Goal: Contribute content: Add original content to the website for others to see

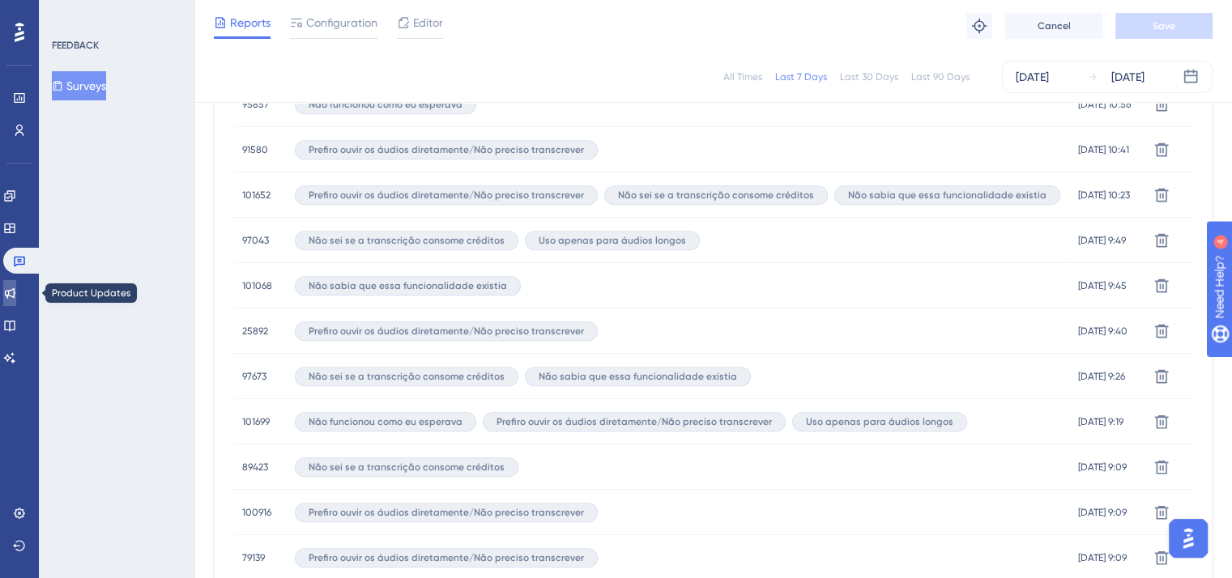
click at [15, 293] on icon at bounding box center [10, 293] width 11 height 11
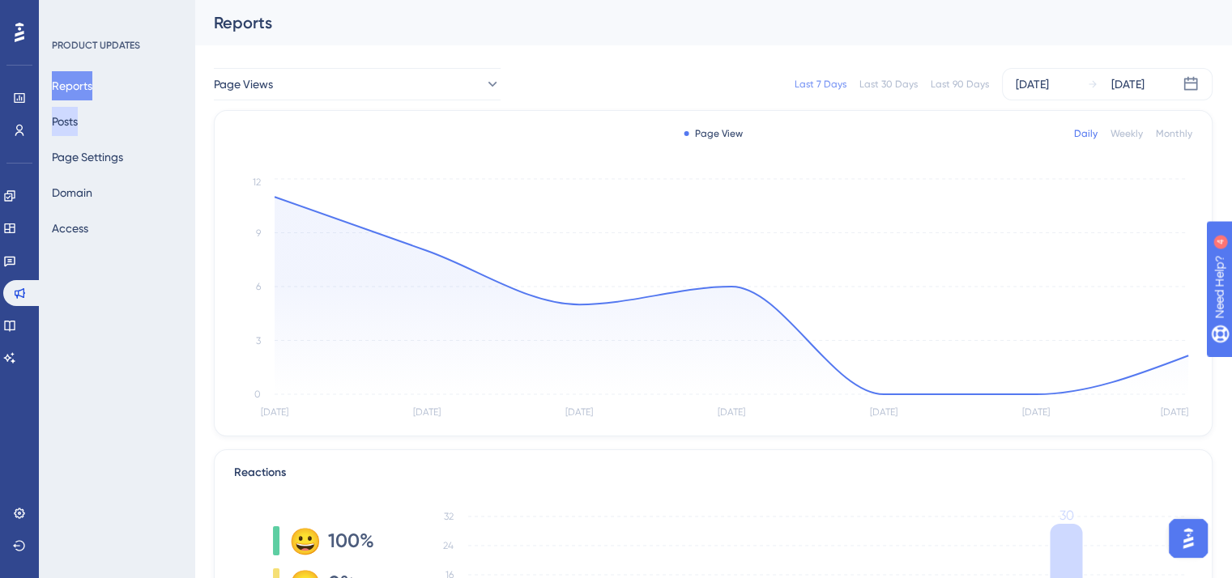
click at [76, 117] on button "Posts" at bounding box center [65, 121] width 26 height 29
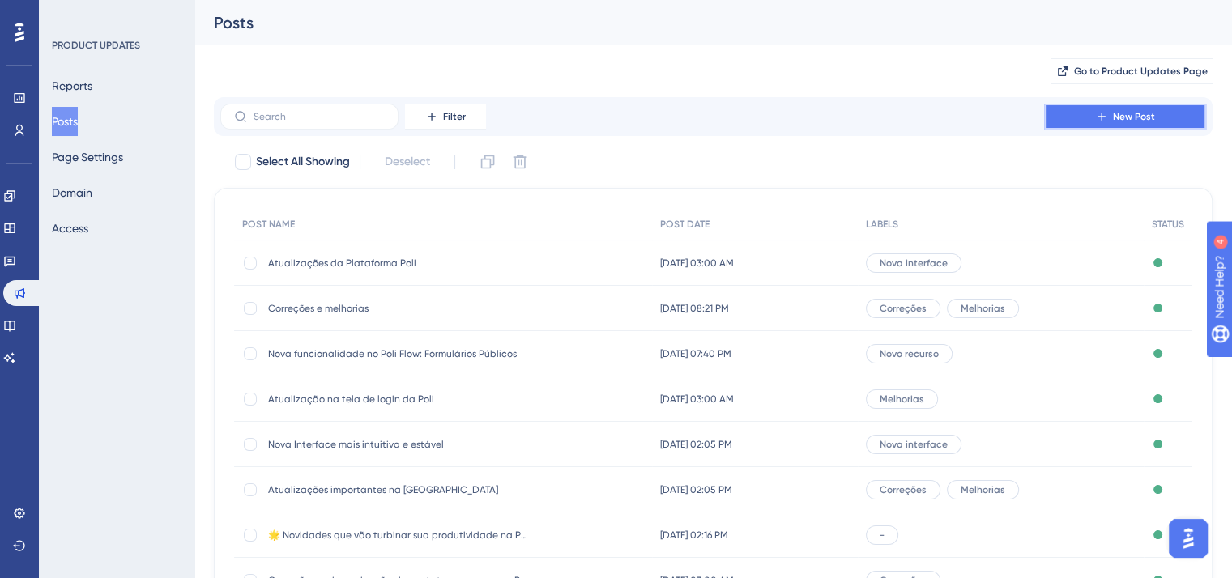
click at [1183, 117] on button "New Post" at bounding box center [1125, 117] width 162 height 26
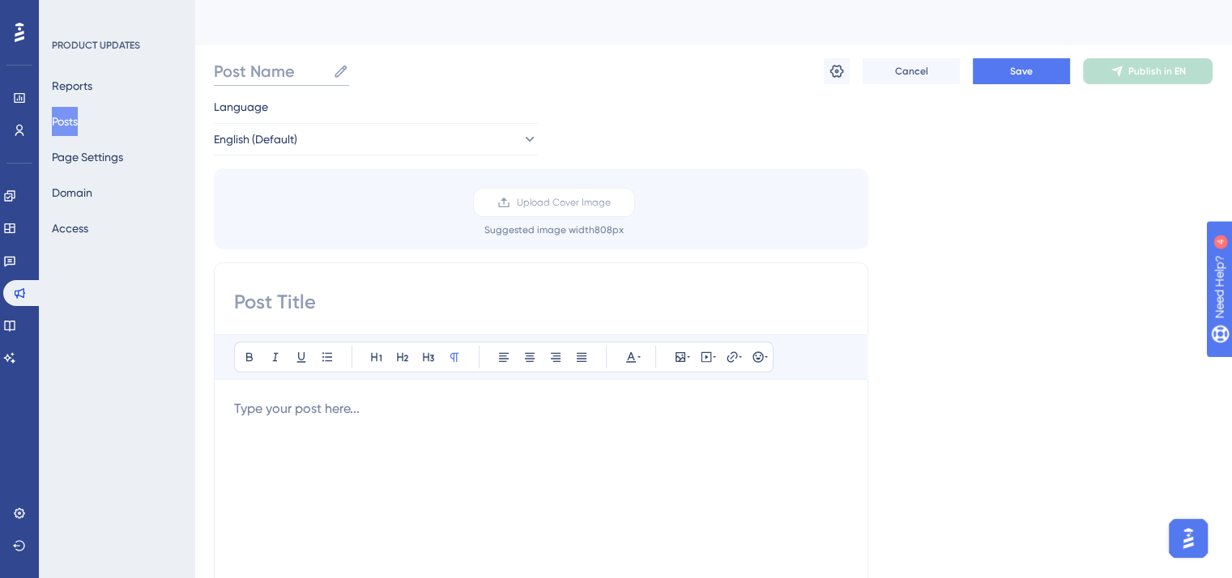
click at [276, 70] on input "Post Name" at bounding box center [270, 71] width 113 height 23
paste input "Atualizações da nova interface Poli (beta)"
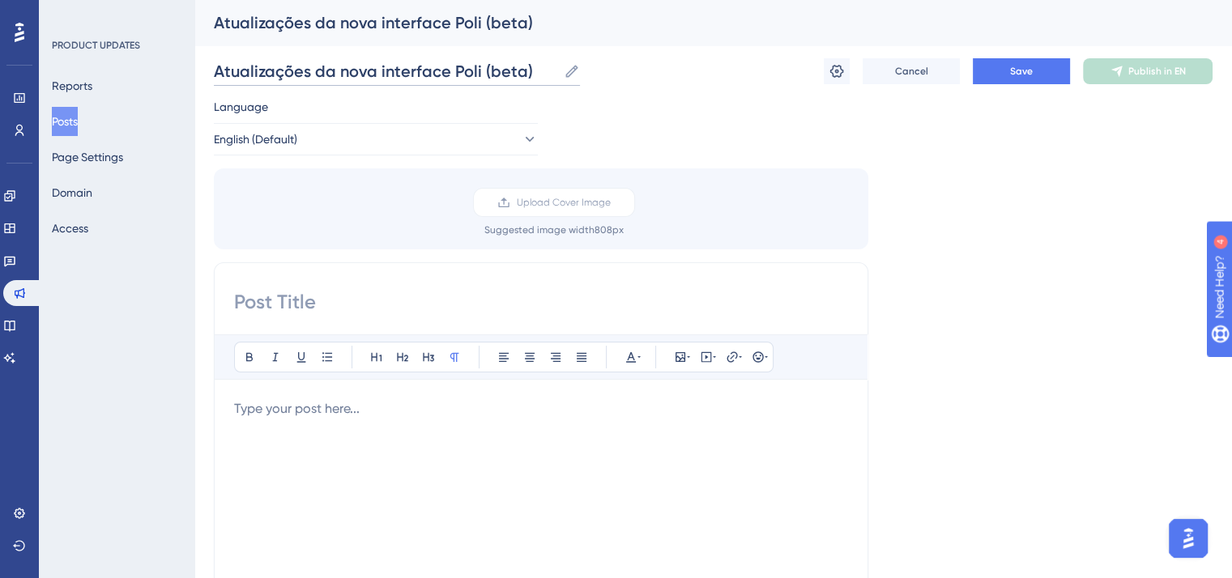
type input "Atualizações da nova interface Poli (beta)"
click at [361, 312] on input at bounding box center [541, 302] width 614 height 26
paste input "Atualizações da nova interface Poli (beta)"
type input "Atualizações da nova interface Poli (beta)"
click at [844, 74] on icon at bounding box center [836, 71] width 16 height 16
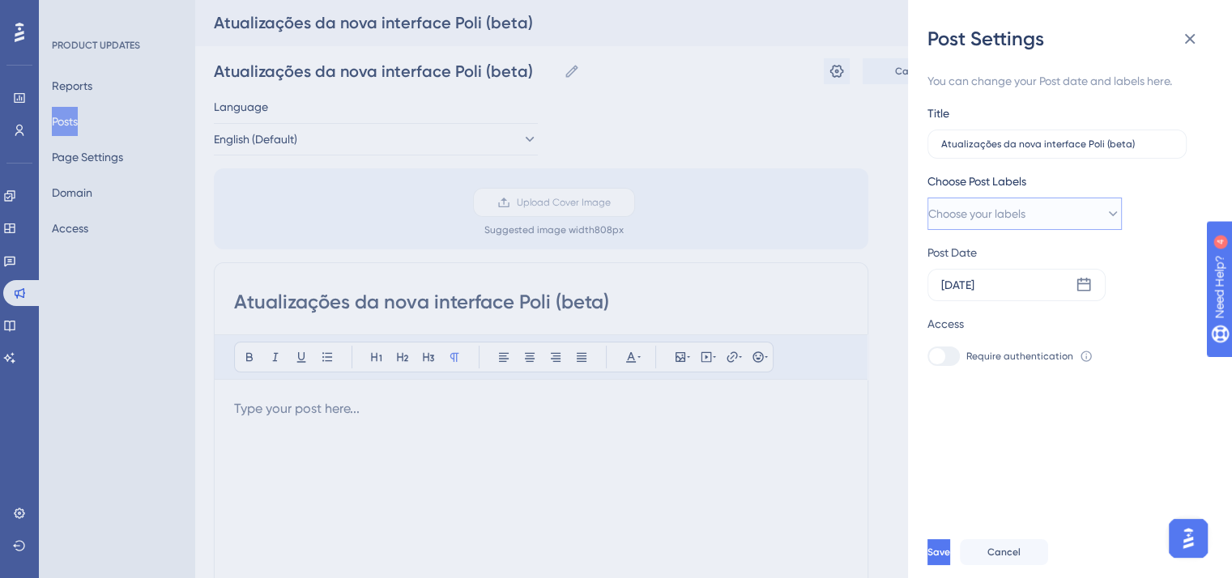
click at [1006, 223] on button "Choose your labels" at bounding box center [1024, 214] width 194 height 32
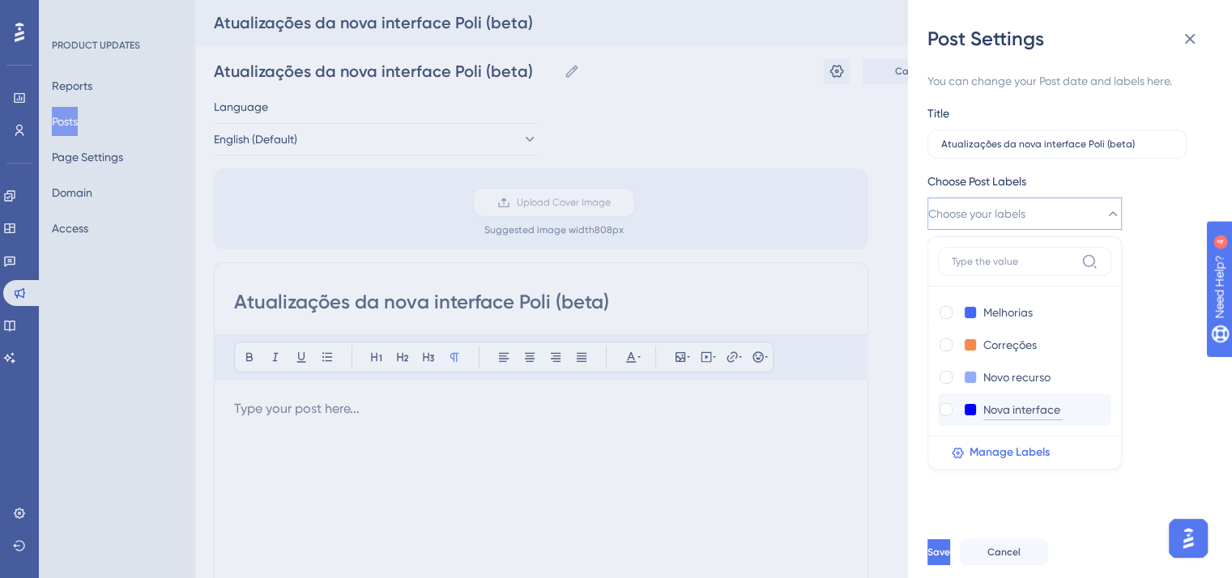
click at [1016, 411] on input "Nova interface" at bounding box center [1022, 410] width 79 height 20
click at [939, 411] on div at bounding box center [945, 409] width 13 height 13
checkbox input "true"
click at [974, 503] on div "You can change your Post date and labels here. Title Atualizações da nova inter…" at bounding box center [1076, 289] width 298 height 475
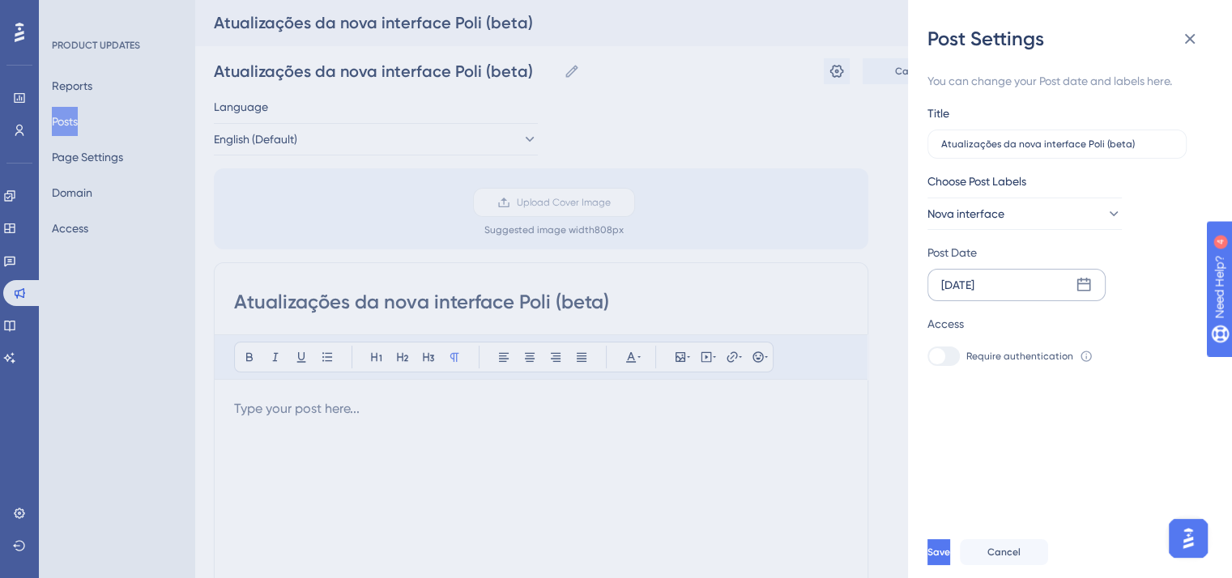
click at [1006, 280] on div "[DATE]" at bounding box center [1016, 285] width 178 height 32
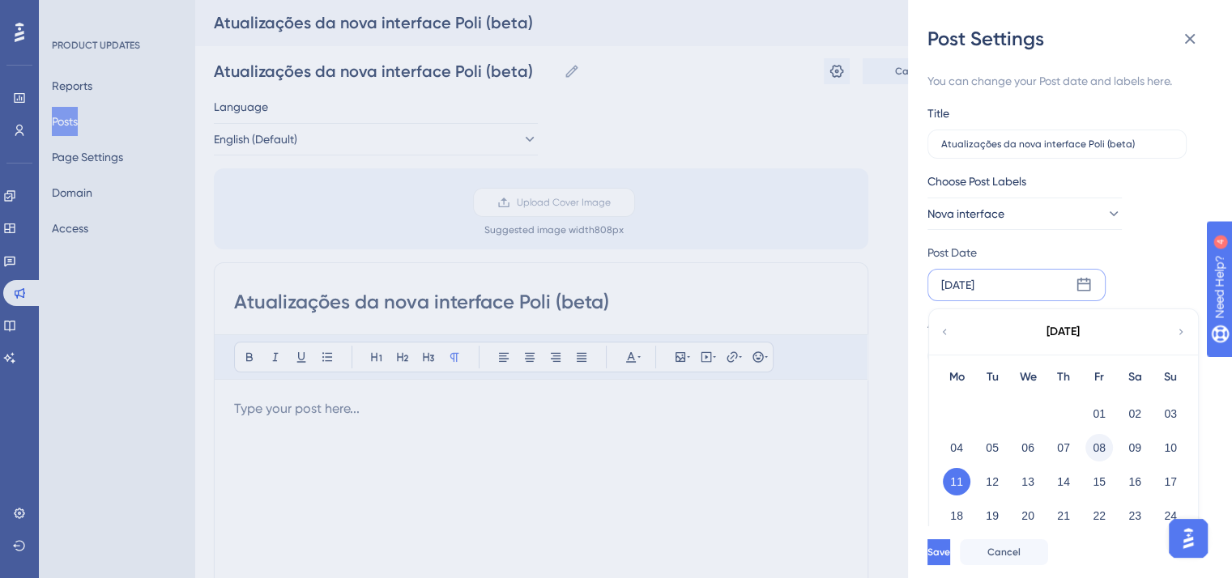
click at [1101, 443] on button "08" at bounding box center [1099, 448] width 28 height 28
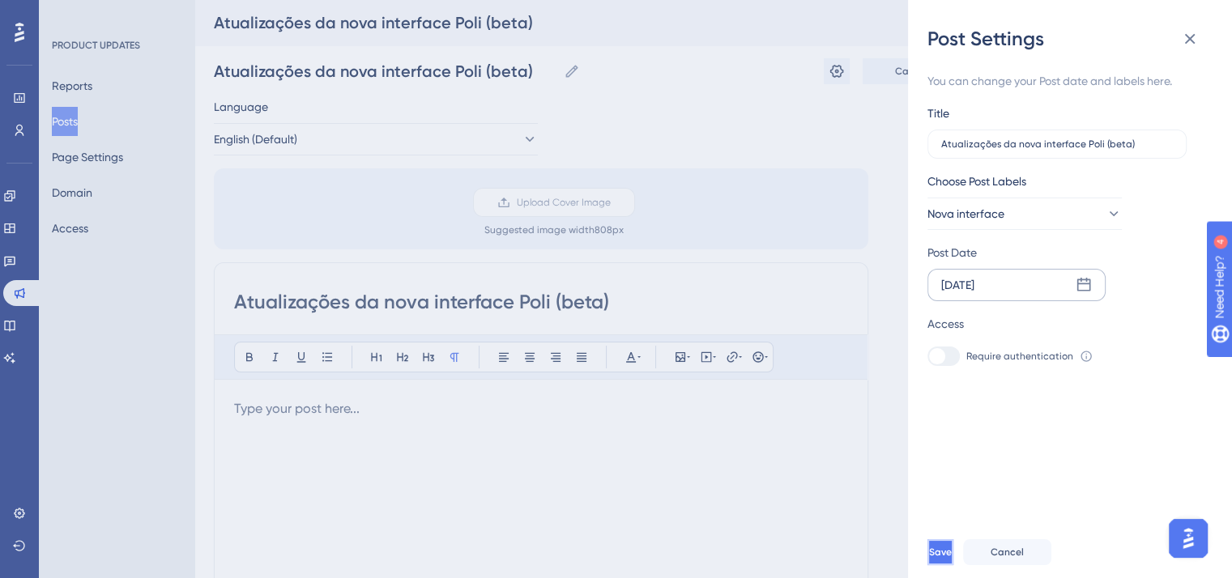
click at [953, 564] on button "Save" at bounding box center [940, 552] width 26 height 26
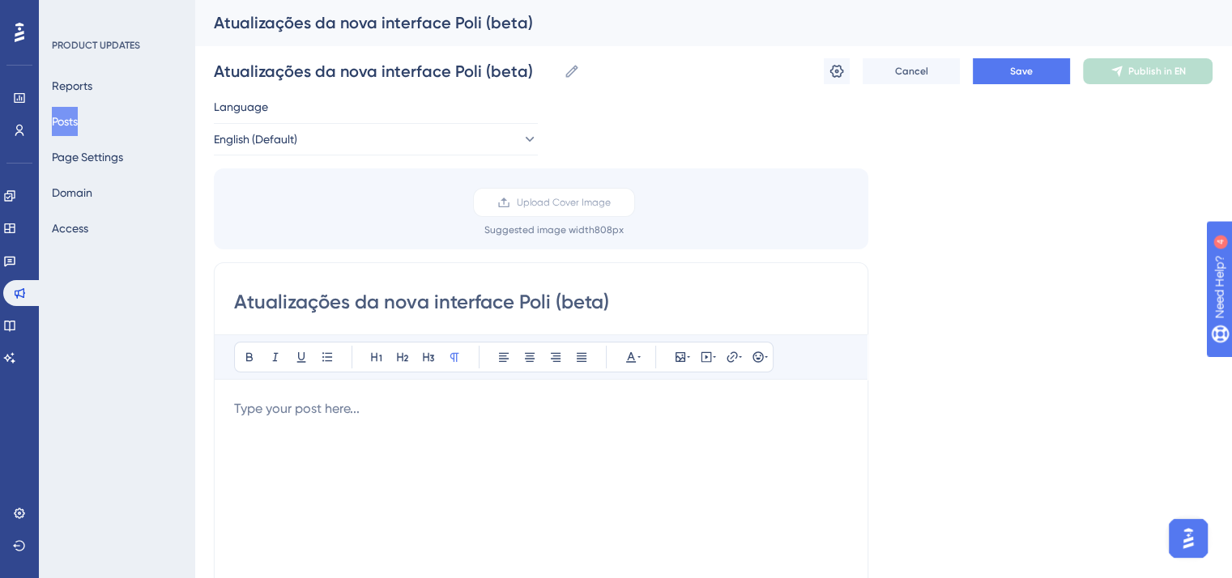
click at [345, 419] on div at bounding box center [541, 577] width 614 height 356
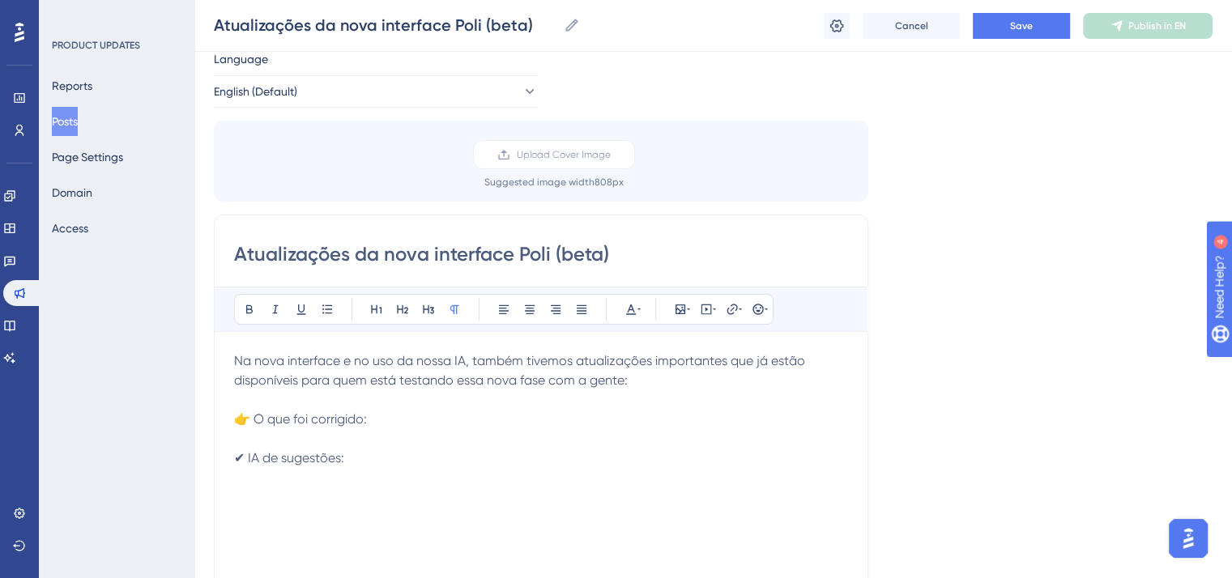
scroll to position [162, 0]
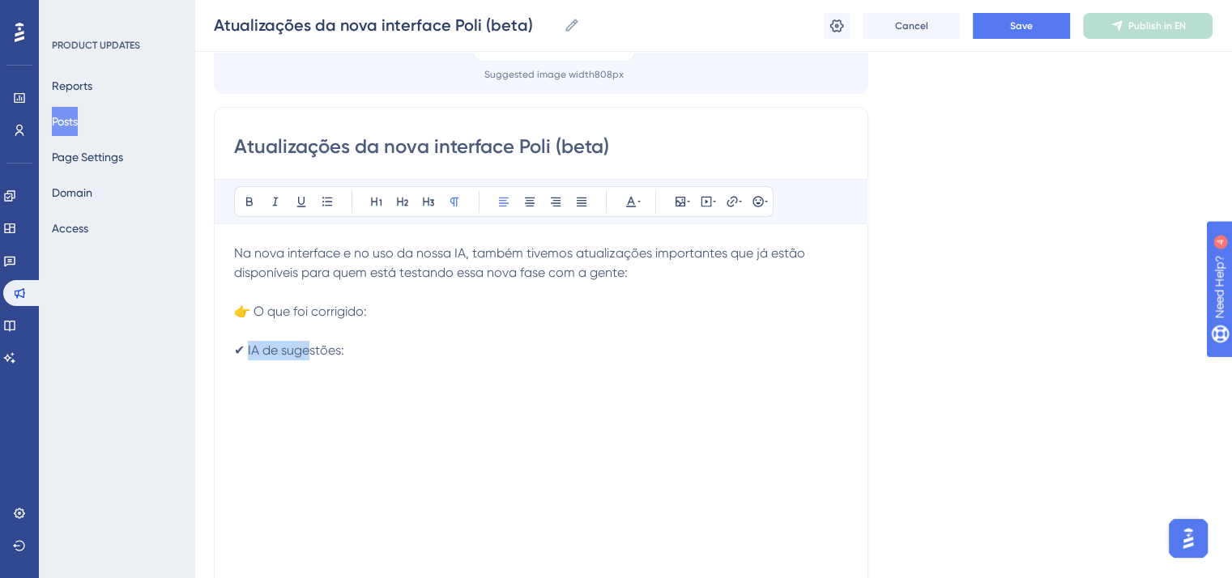
drag, startPoint x: 246, startPoint y: 351, endPoint x: 311, endPoint y: 351, distance: 64.8
click at [311, 351] on span "✔ IA de sugestões:" at bounding box center [289, 350] width 110 height 15
click at [249, 346] on span "✔ IA de sugestões:" at bounding box center [289, 350] width 110 height 15
click at [246, 347] on span "✔ IA de sugestões:" at bounding box center [289, 350] width 110 height 15
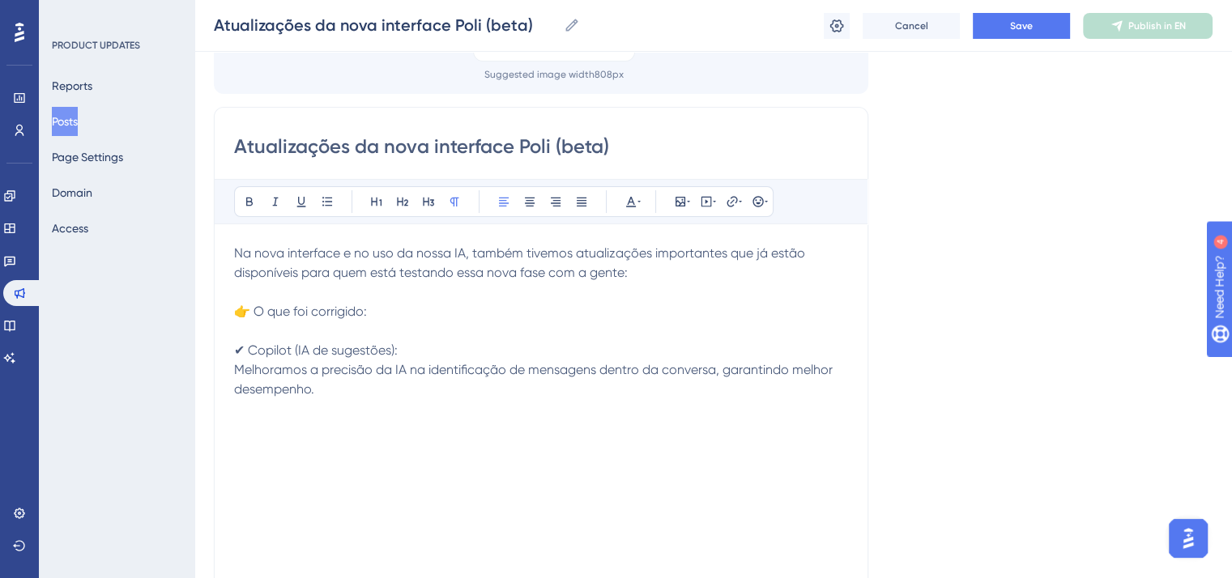
click at [377, 374] on p "Melhoramos a precisão da IA na identificação de mensagens dentro da conversa, g…" at bounding box center [541, 379] width 614 height 39
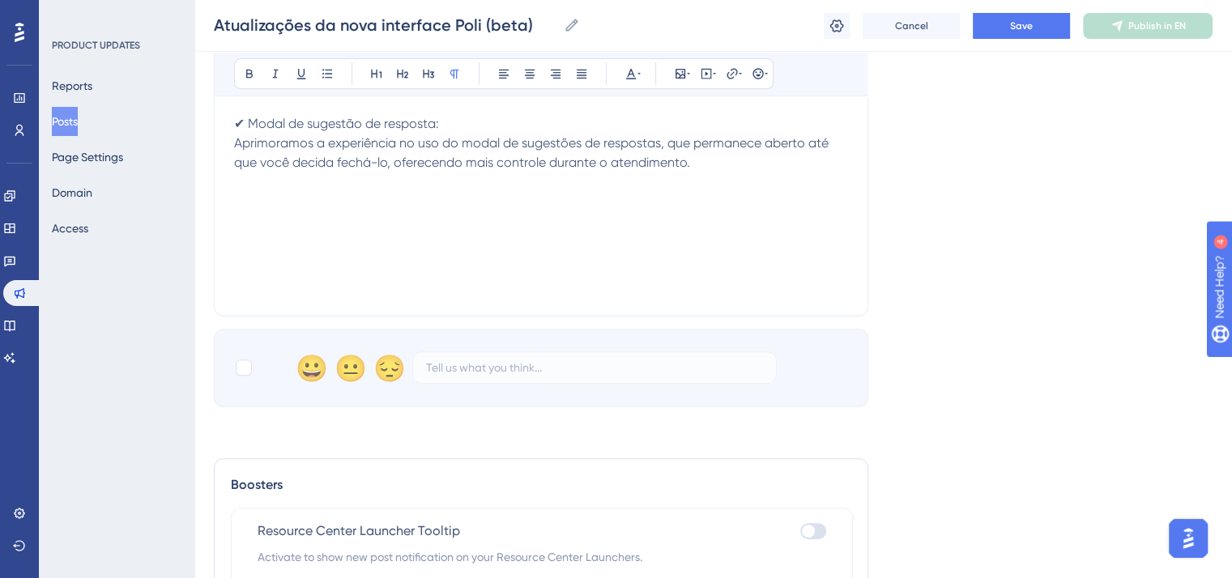
scroll to position [486, 0]
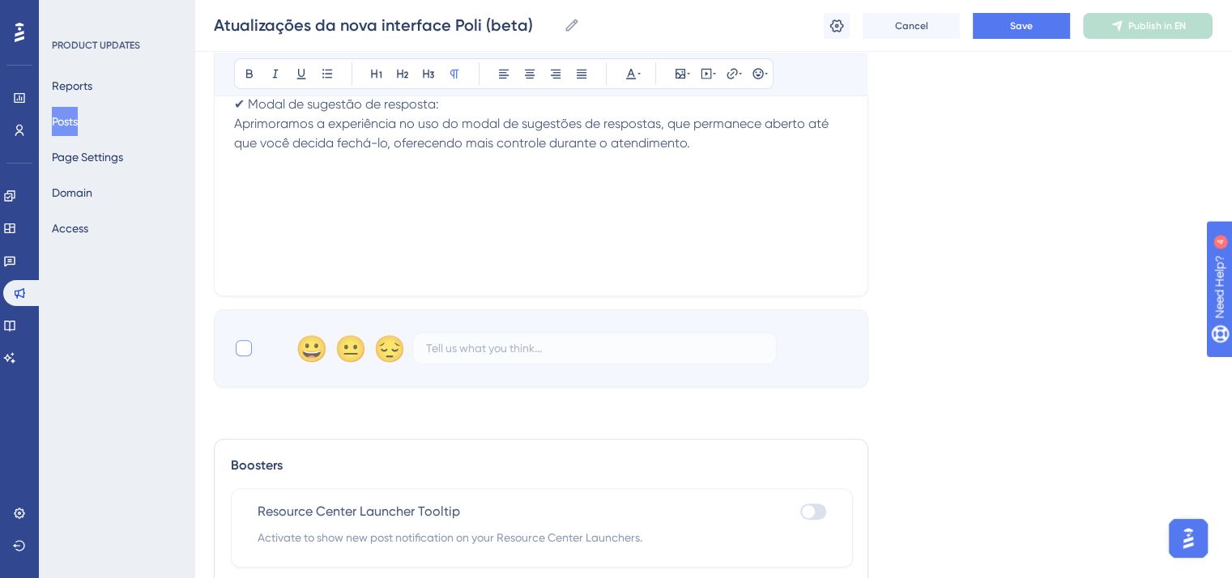
click at [246, 350] on div at bounding box center [244, 348] width 16 height 16
checkbox input "true"
click at [295, 168] on p at bounding box center [541, 162] width 614 height 19
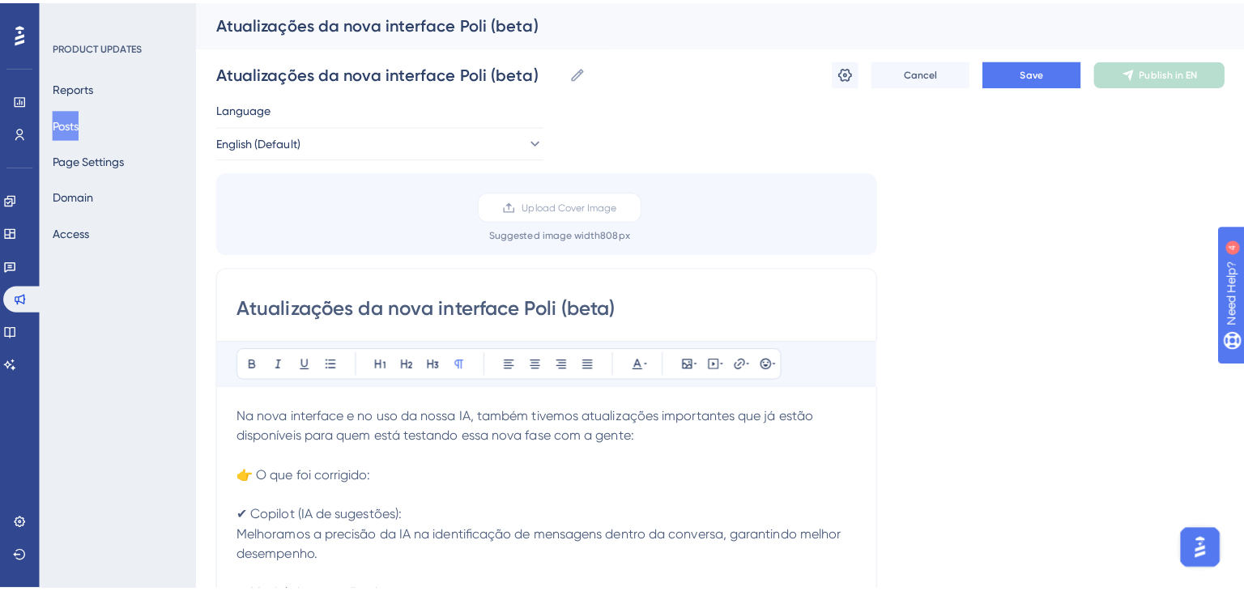
scroll to position [0, 0]
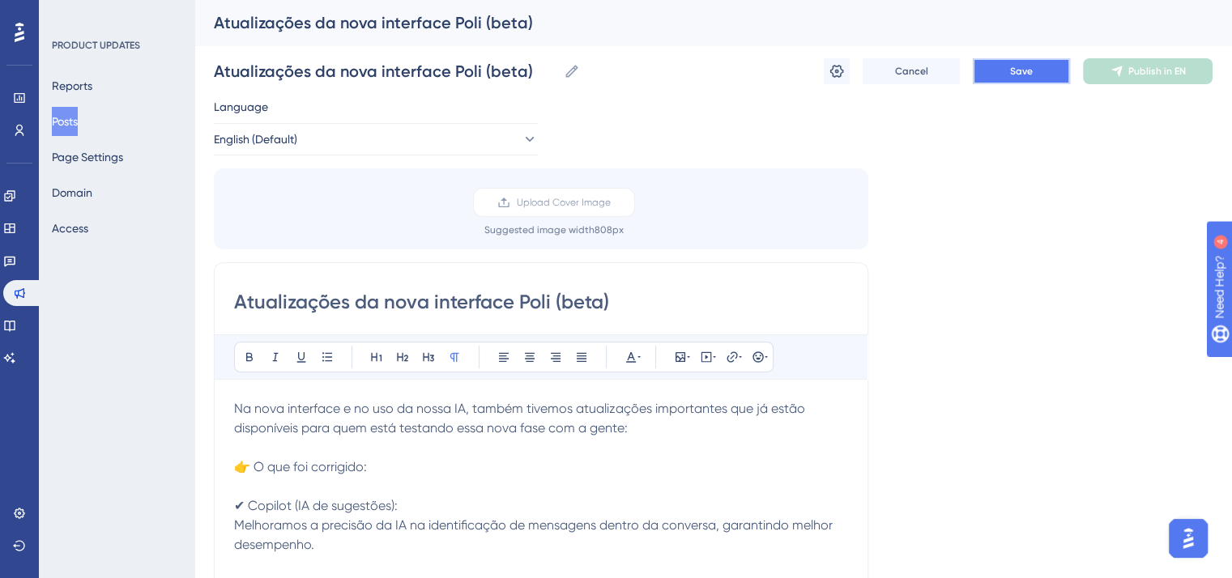
click at [1021, 78] on button "Save" at bounding box center [1020, 71] width 97 height 26
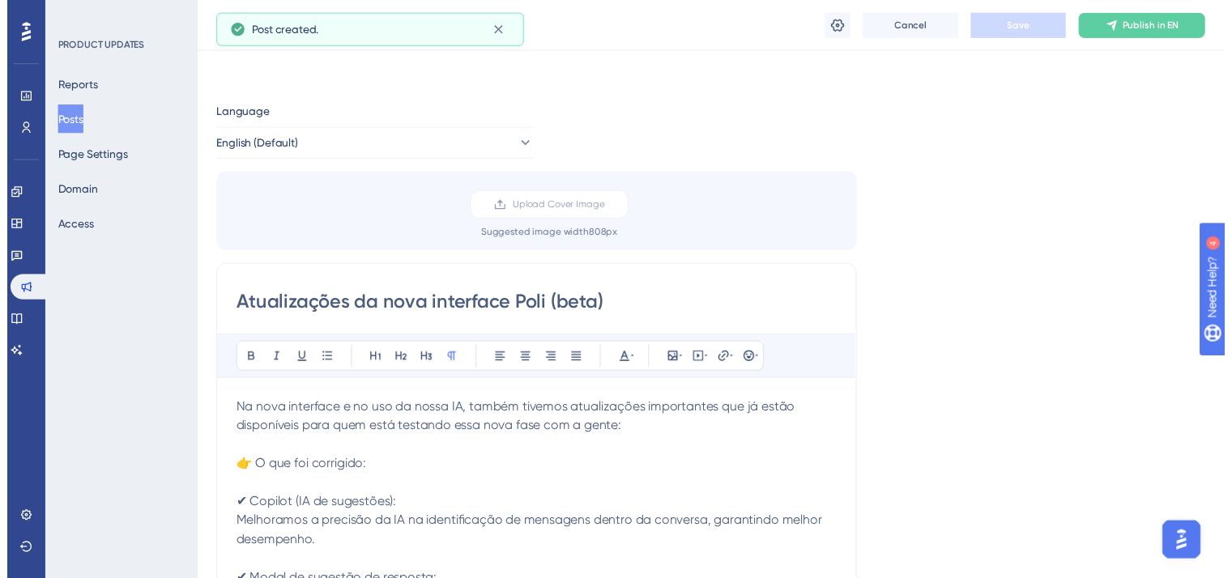
scroll to position [135, 0]
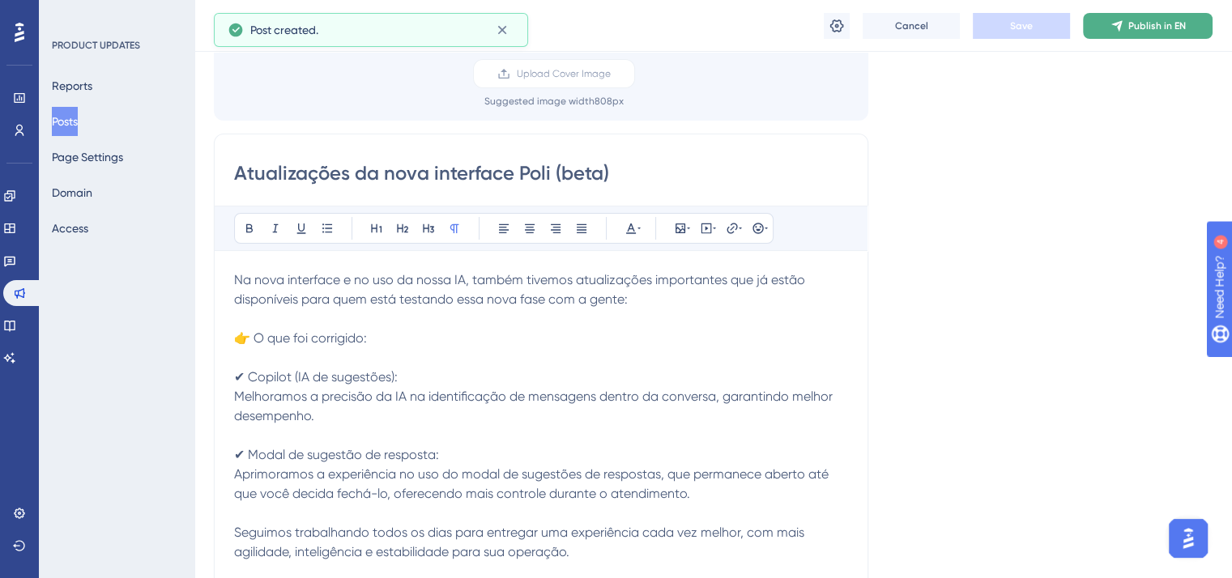
click at [1144, 31] on span "Publish in EN" at bounding box center [1156, 25] width 57 height 13
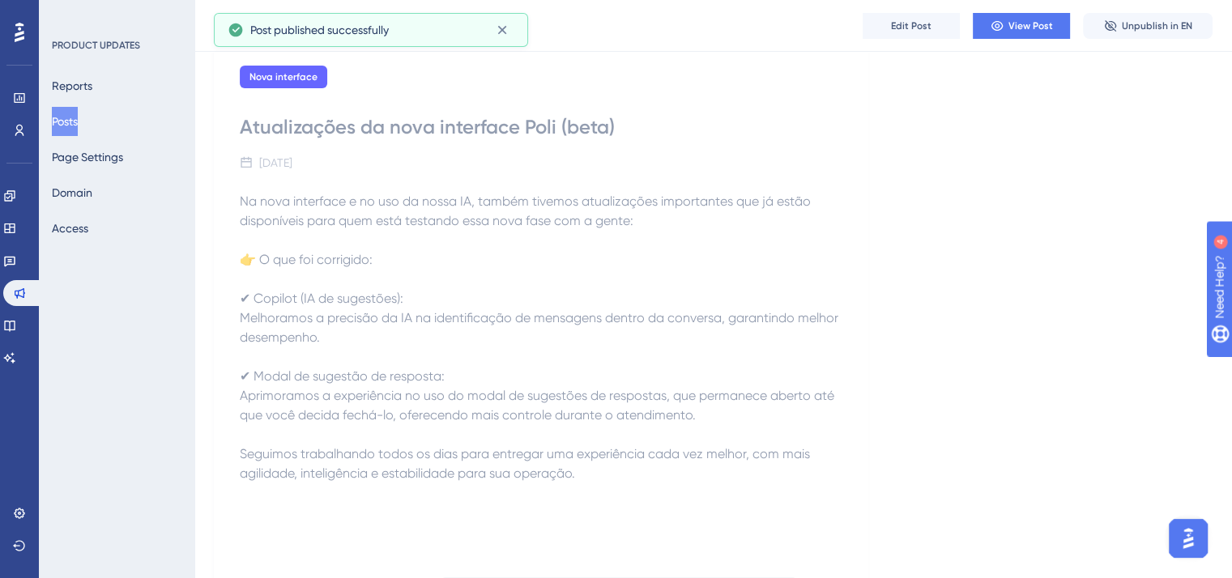
click at [74, 118] on button "Posts" at bounding box center [65, 121] width 26 height 29
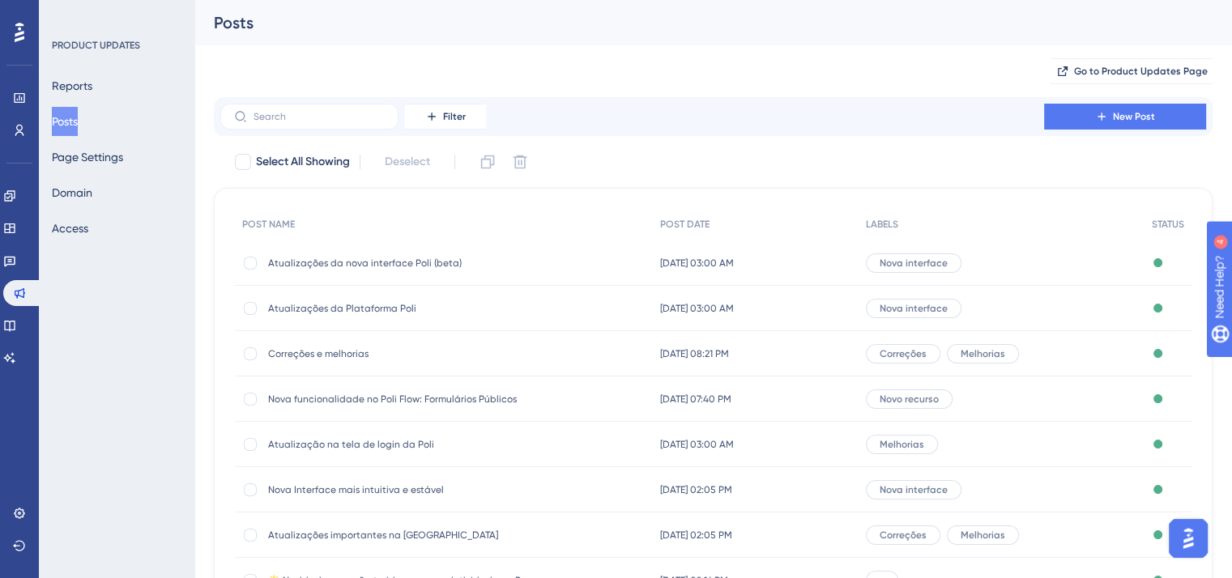
click at [1125, 98] on div "Filter New Post" at bounding box center [713, 116] width 998 height 39
click at [1131, 107] on button "New Post" at bounding box center [1125, 117] width 162 height 26
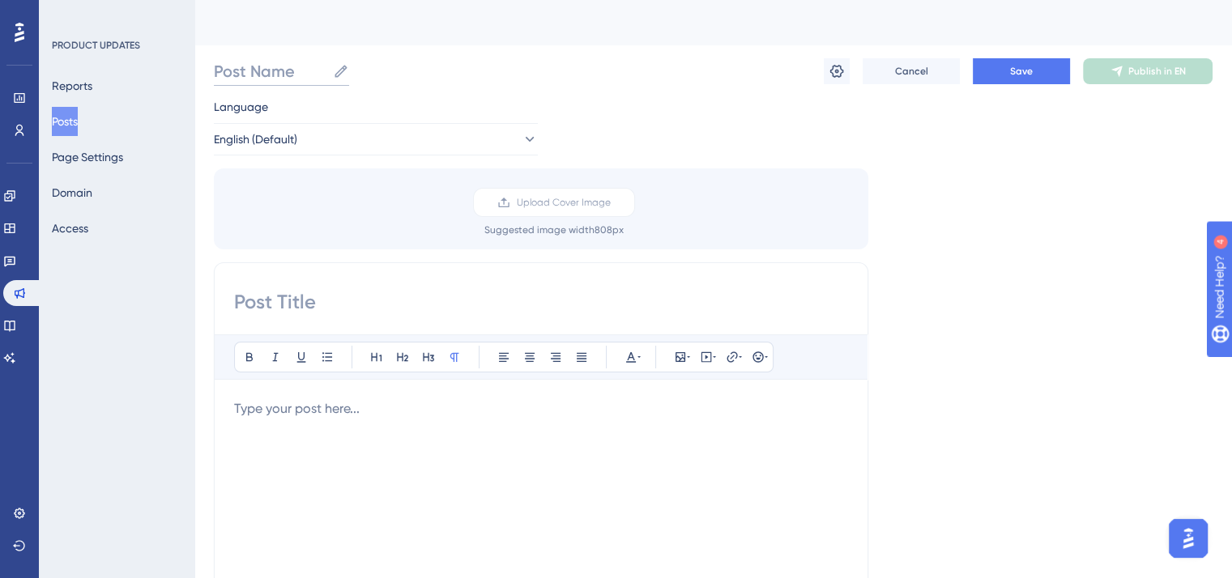
click at [279, 76] on input "Post Name" at bounding box center [270, 71] width 113 height 23
paste input "Estabilidade e performance"
type input "Estabilidade e performance"
click at [313, 291] on input at bounding box center [541, 302] width 614 height 26
paste input "Estabilidade e performance"
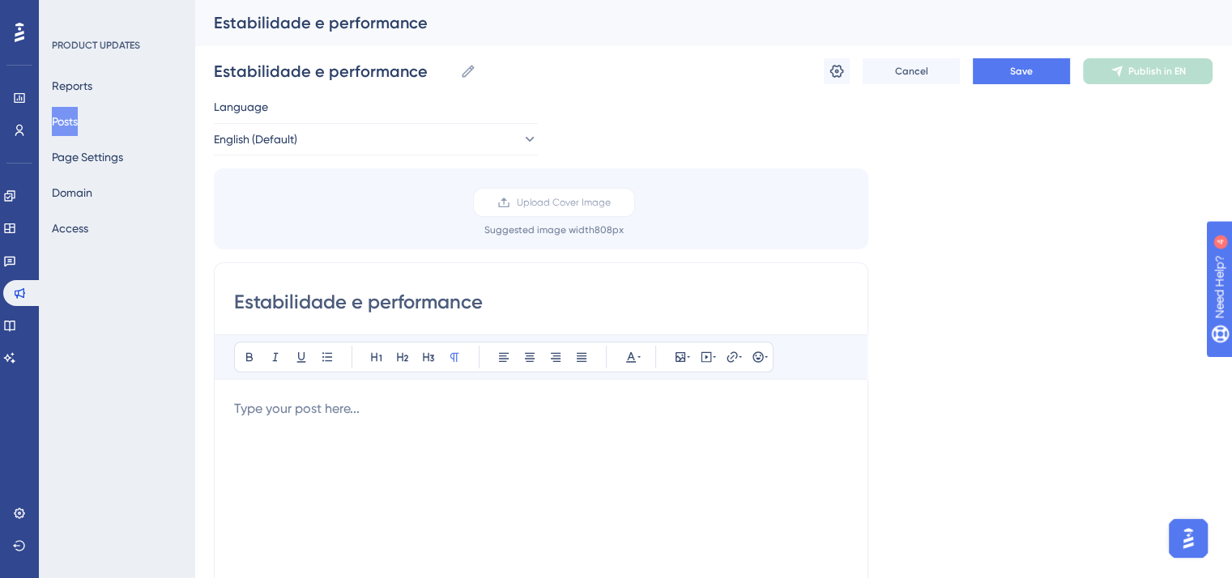
type input "Estabilidade e performance"
click at [299, 428] on div at bounding box center [541, 577] width 614 height 356
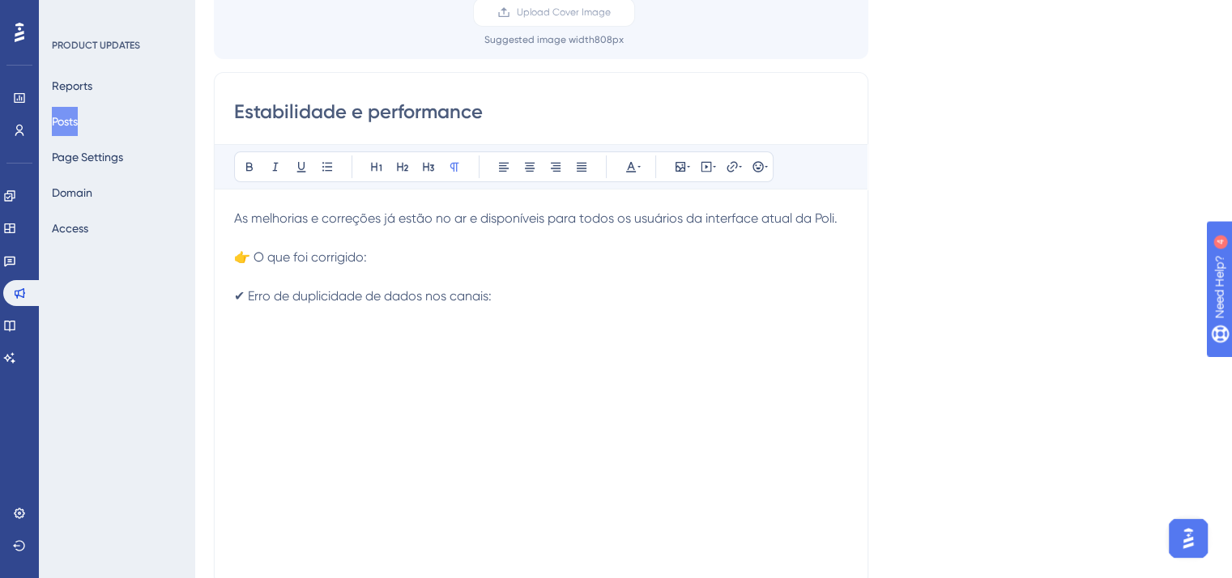
scroll to position [243, 0]
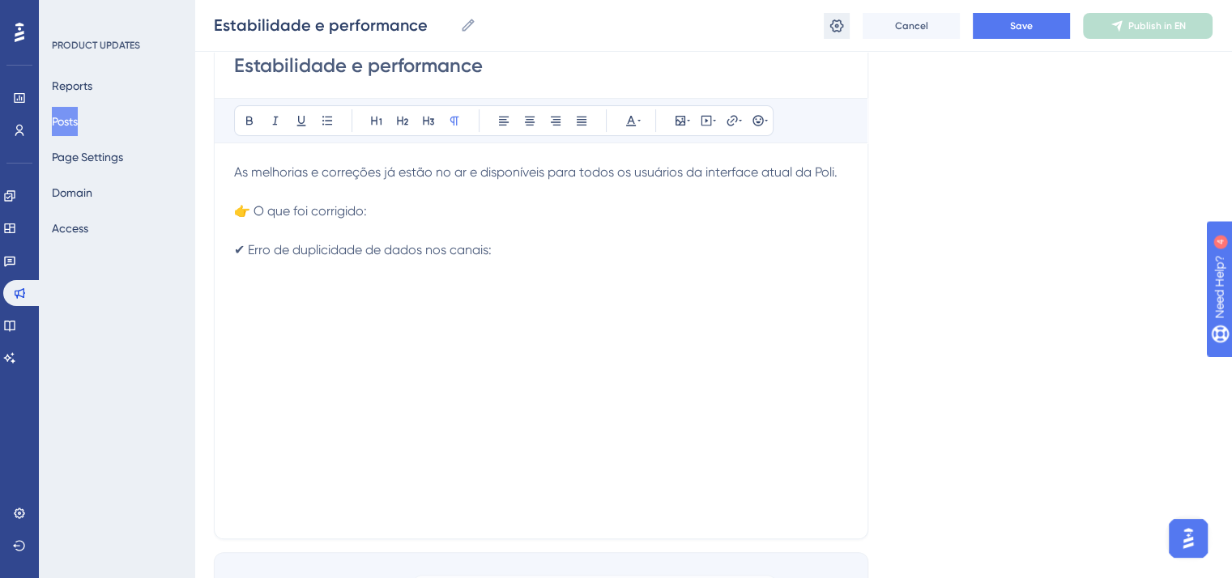
click at [845, 23] on button at bounding box center [836, 26] width 26 height 26
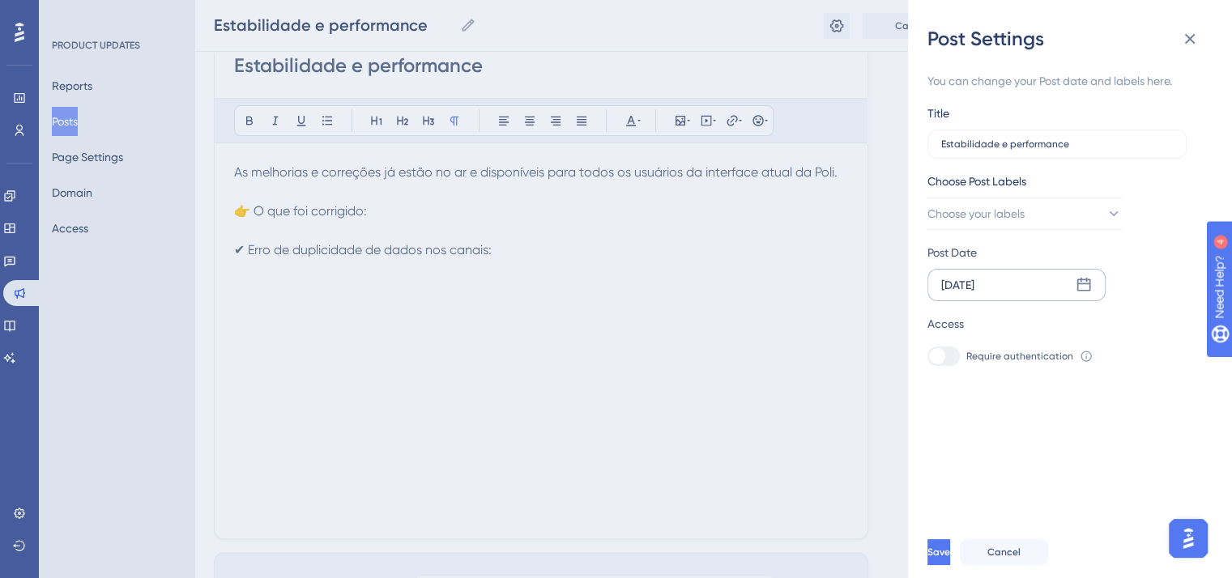
click at [1032, 284] on div "[DATE]" at bounding box center [1016, 285] width 178 height 32
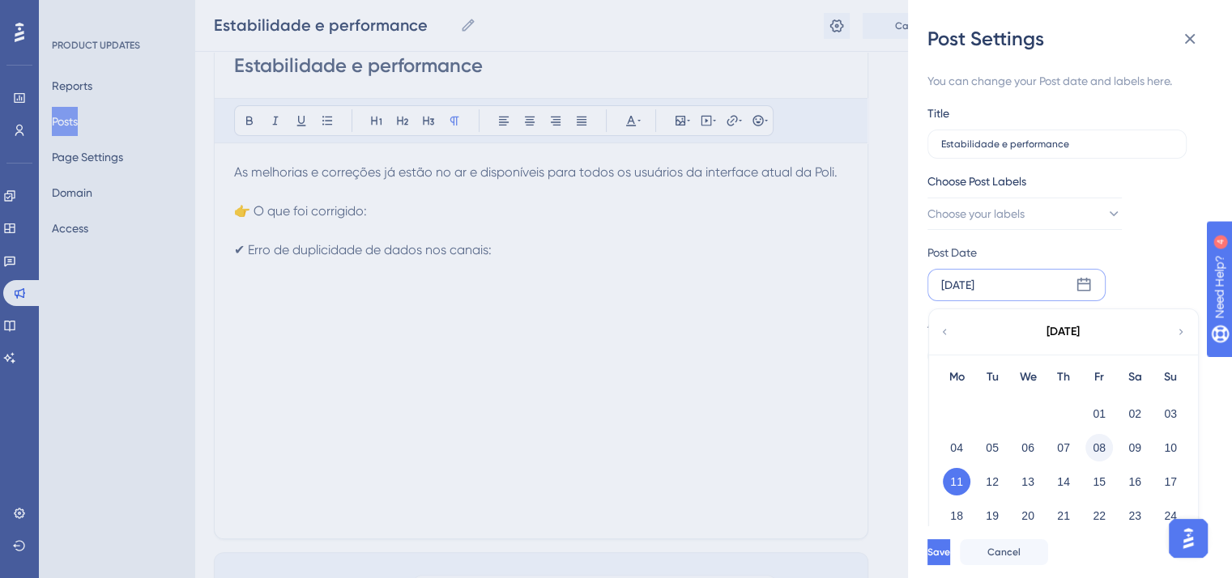
click at [1099, 448] on button "08" at bounding box center [1099, 448] width 28 height 28
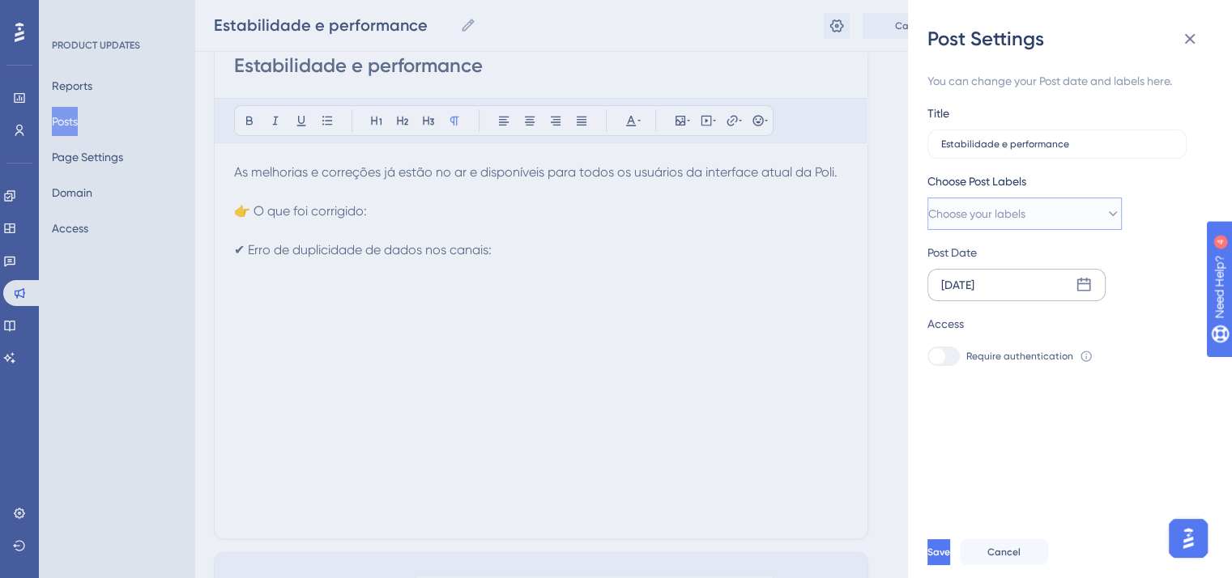
click at [1003, 211] on span "Choose your labels" at bounding box center [976, 213] width 97 height 19
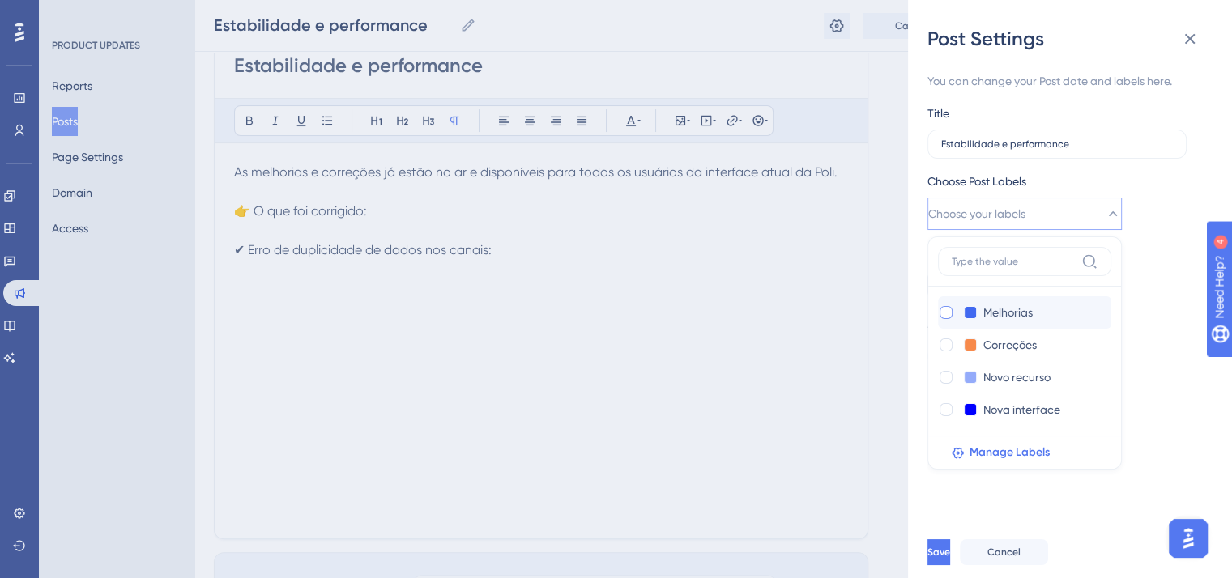
click at [941, 311] on div at bounding box center [945, 312] width 13 height 13
checkbox input "true"
click at [946, 343] on div at bounding box center [945, 344] width 13 height 13
checkbox input "true"
click at [950, 564] on button "Save" at bounding box center [938, 552] width 23 height 26
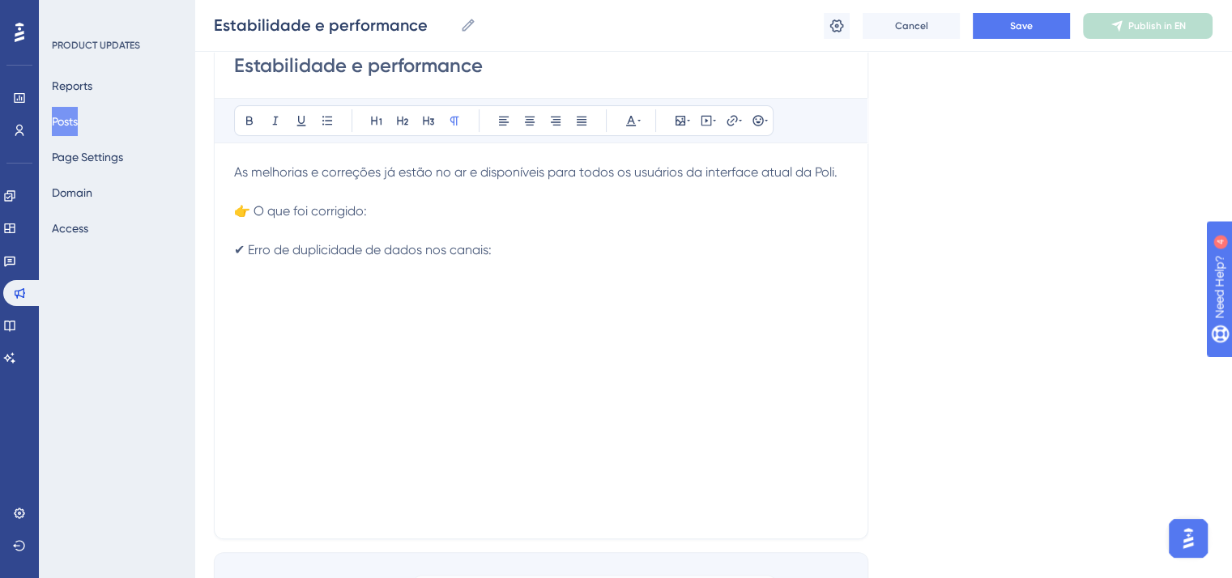
click at [318, 287] on div "As melhorias e correções já estão no ar e disponíveis para todos os usuários da…" at bounding box center [541, 341] width 614 height 356
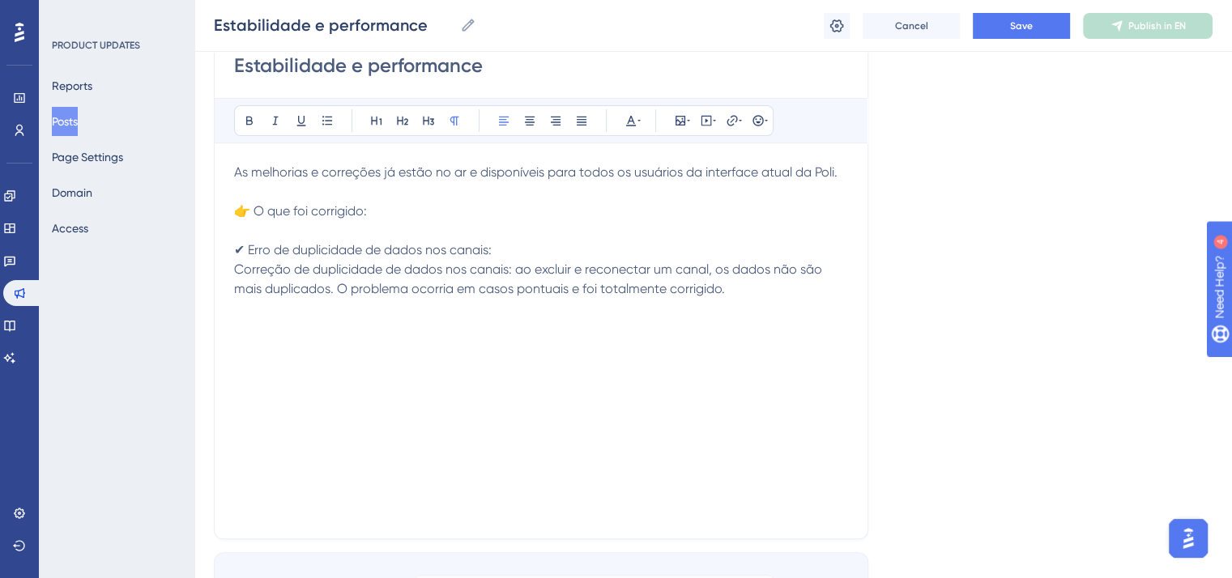
click at [511, 270] on span "Correção de duplicidade de dados nos canais: ao excluir e reconectar um canal, …" at bounding box center [529, 279] width 591 height 35
click at [350, 338] on div "As melhorias e correções já estão no ar e disponíveis para todos os usuários da…" at bounding box center [541, 341] width 614 height 356
click at [783, 292] on p "Correção de duplicidade de dados nos canais - ao excluir e reconectar um canal,…" at bounding box center [541, 279] width 614 height 39
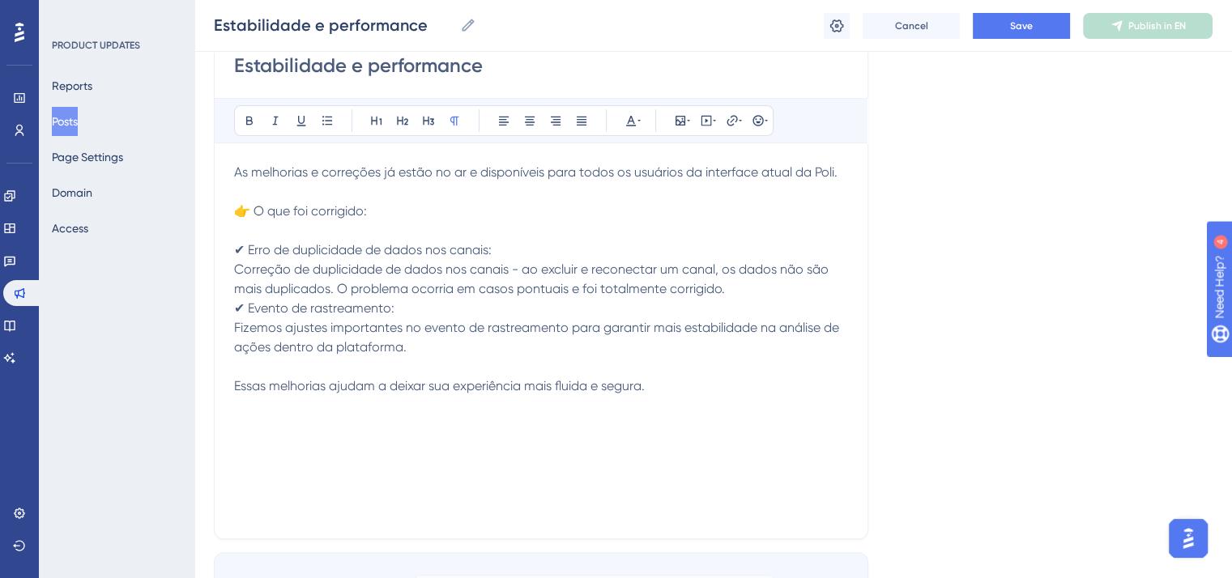
click at [782, 281] on p "Correção de duplicidade de dados nos canais - ao excluir e reconectar um canal,…" at bounding box center [541, 279] width 614 height 39
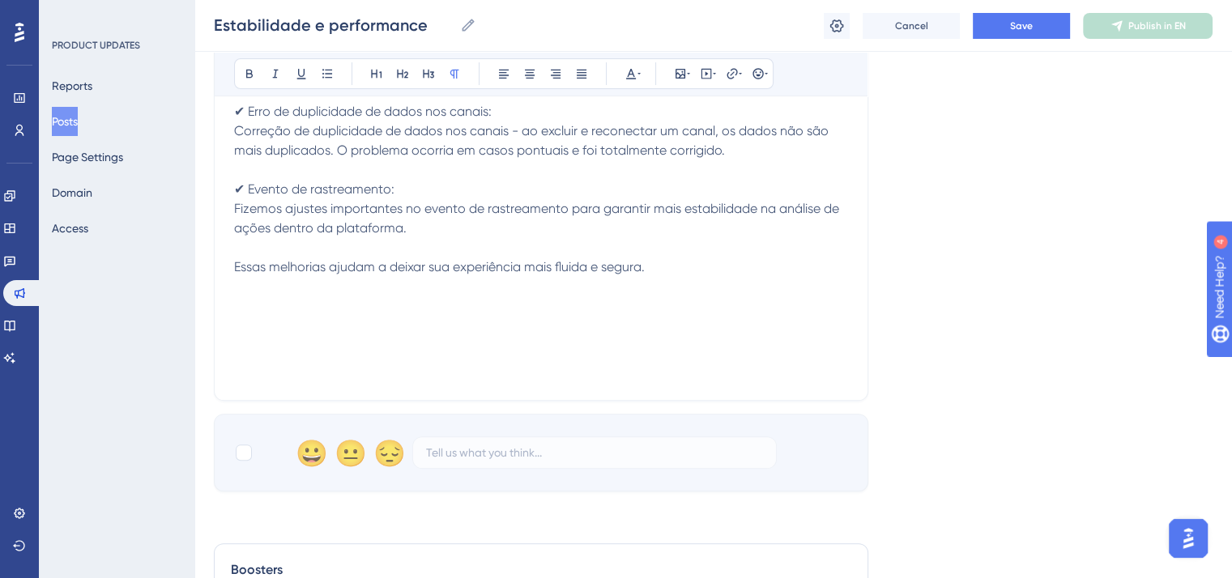
scroll to position [405, 0]
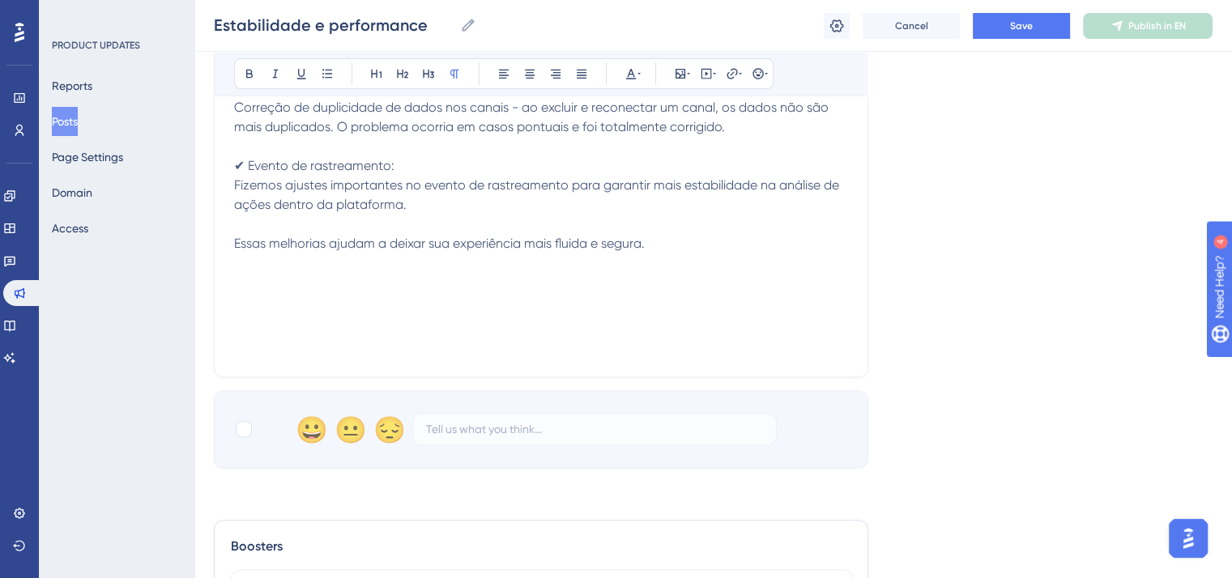
click at [232, 428] on div "😀 😐 😔" at bounding box center [541, 429] width 654 height 78
click at [246, 426] on div at bounding box center [244, 429] width 16 height 16
checkbox input "true"
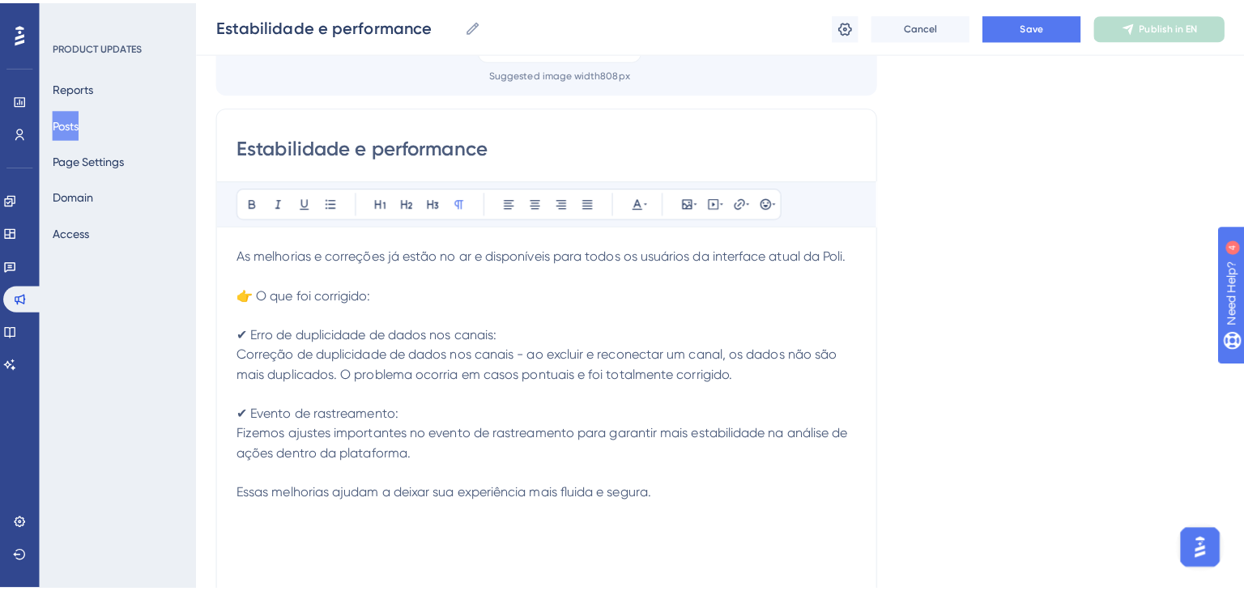
scroll to position [0, 0]
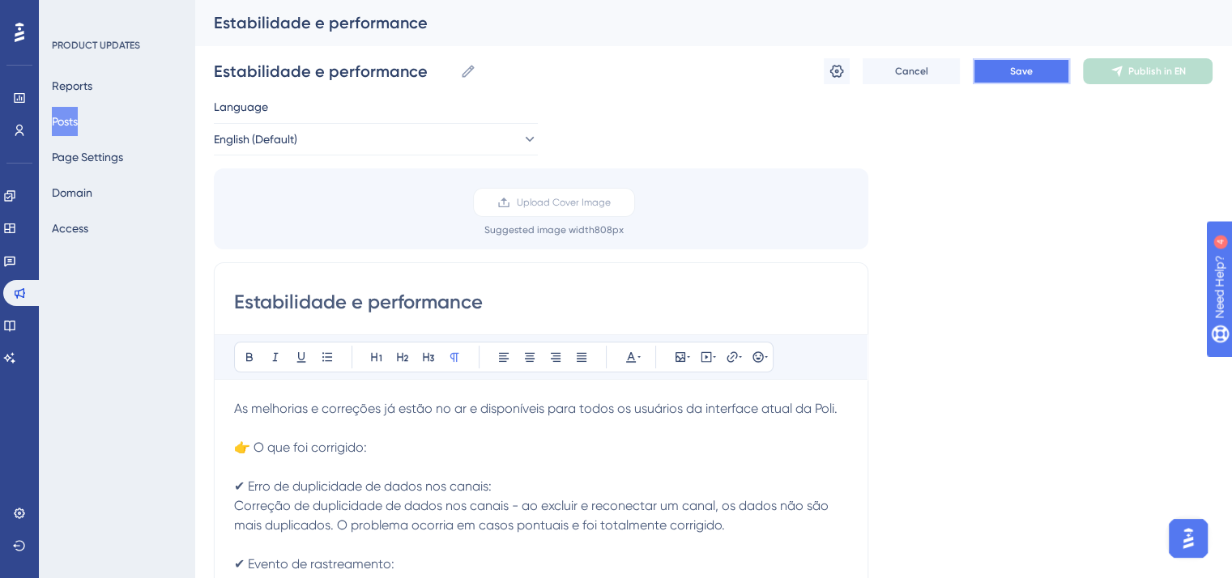
click at [1002, 69] on button "Save" at bounding box center [1020, 71] width 97 height 26
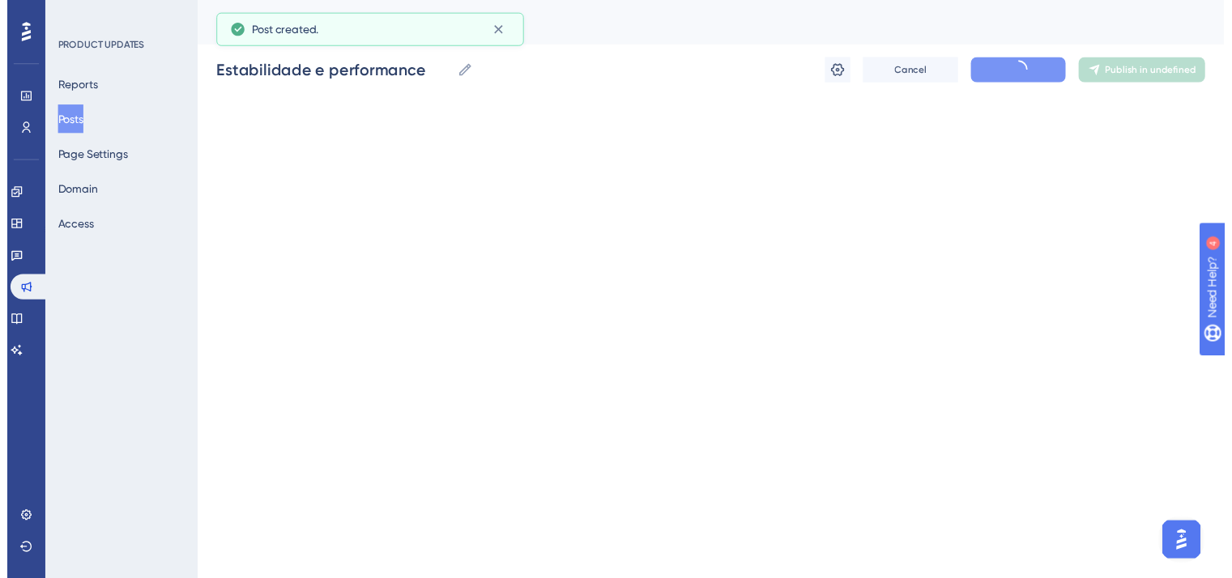
scroll to position [77, 0]
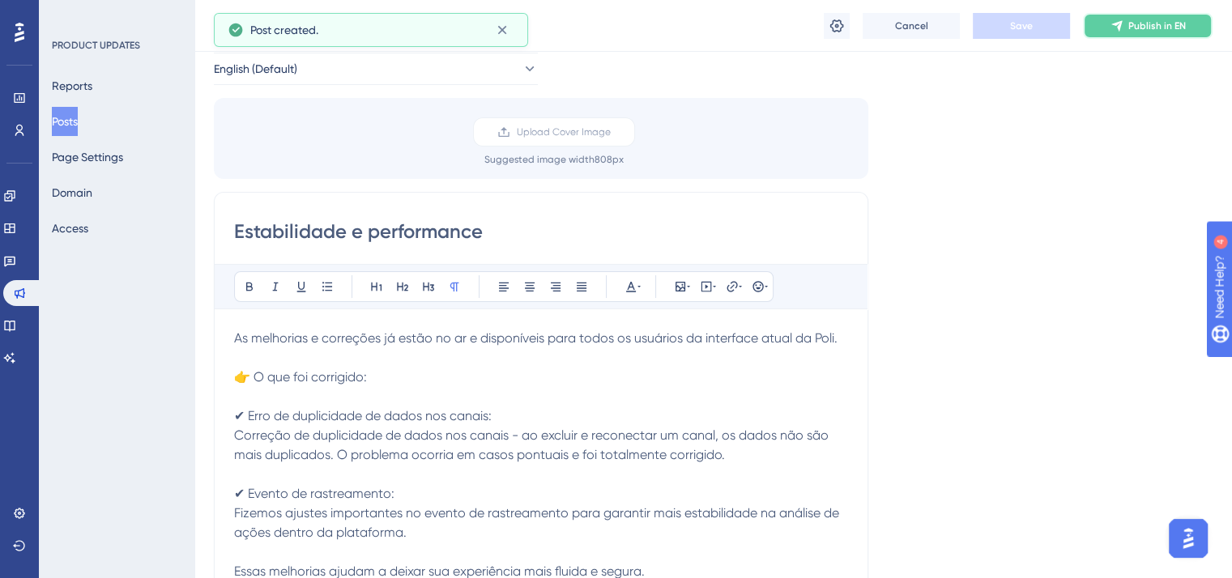
click at [1124, 20] on button "Publish in EN" at bounding box center [1148, 26] width 130 height 26
